Goal: Task Accomplishment & Management: Manage account settings

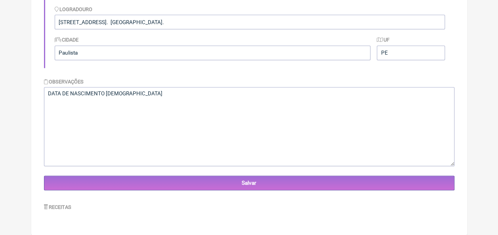
scroll to position [202, 0]
click at [150, 97] on textarea "DATA DE NASCIMENTO [DEMOGRAPHIC_DATA]" at bounding box center [249, 126] width 410 height 79
click at [154, 92] on textarea "DATA DE NASCIMENTO [DEMOGRAPHIC_DATA]" at bounding box center [249, 126] width 410 height 79
click at [108, 103] on textarea "DATA DE NASCIMENTO [DEMOGRAPHIC_DATA]" at bounding box center [249, 126] width 410 height 79
click at [139, 117] on textarea "DATA DE NASCIMENTO [DEMOGRAPHIC_DATA]" at bounding box center [249, 126] width 410 height 79
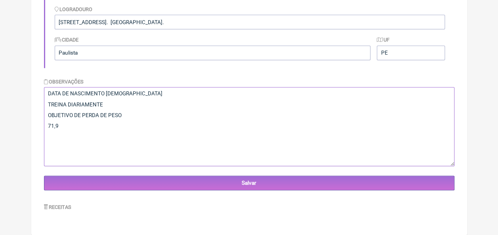
click at [139, 117] on textarea "DATA DE NASCIMENTO [DEMOGRAPHIC_DATA]" at bounding box center [249, 126] width 410 height 79
click at [45, 139] on textarea "DATA DE NASCIMENTO [DEMOGRAPHIC_DATA]" at bounding box center [249, 126] width 410 height 79
type textarea "DATA DE NASCIMENTO [DEMOGRAPHIC_DATA] TREINA DIARIAMENTE OBJETIVO DE PERDA DE P…"
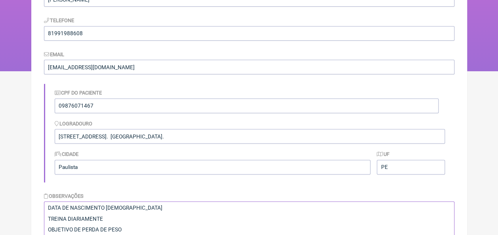
scroll to position [0, 0]
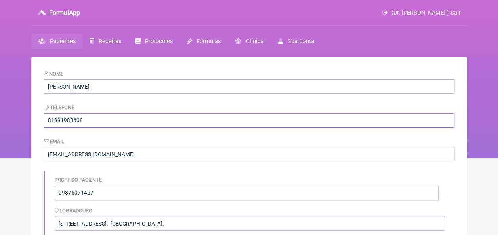
drag, startPoint x: 88, startPoint y: 122, endPoint x: 44, endPoint y: 123, distance: 44.4
click at [44, 124] on input "81991988608" at bounding box center [249, 120] width 410 height 15
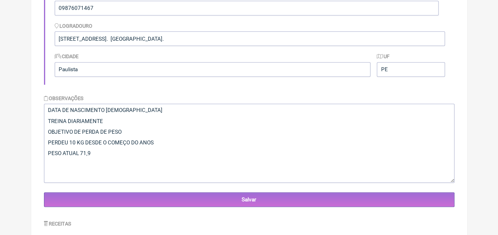
scroll to position [202, 0]
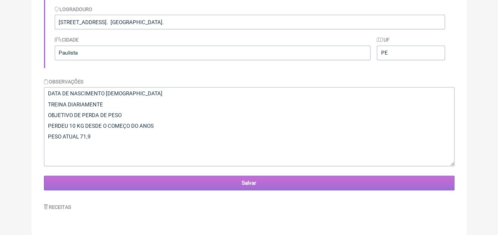
type input "81989510545"
drag, startPoint x: 234, startPoint y: 185, endPoint x: 226, endPoint y: 183, distance: 8.2
click at [234, 185] on input "Salvar" at bounding box center [249, 183] width 410 height 15
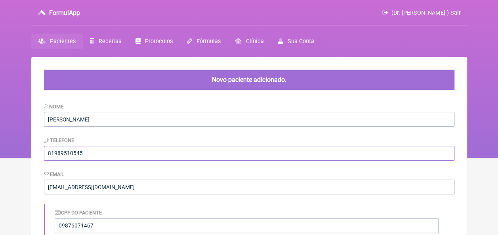
drag, startPoint x: 88, startPoint y: 151, endPoint x: 36, endPoint y: 152, distance: 51.1
